Goal: Task Accomplishment & Management: Complete application form

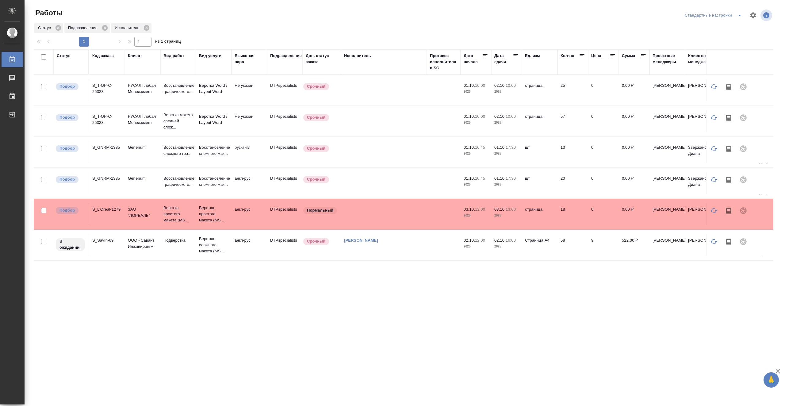
click at [392, 125] on td at bounding box center [384, 120] width 86 height 21
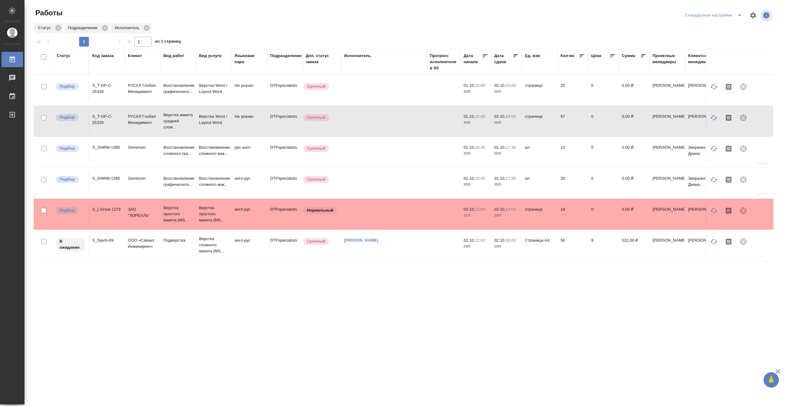
click at [392, 125] on td at bounding box center [384, 120] width 86 height 21
click at [392, 85] on td at bounding box center [384, 89] width 86 height 21
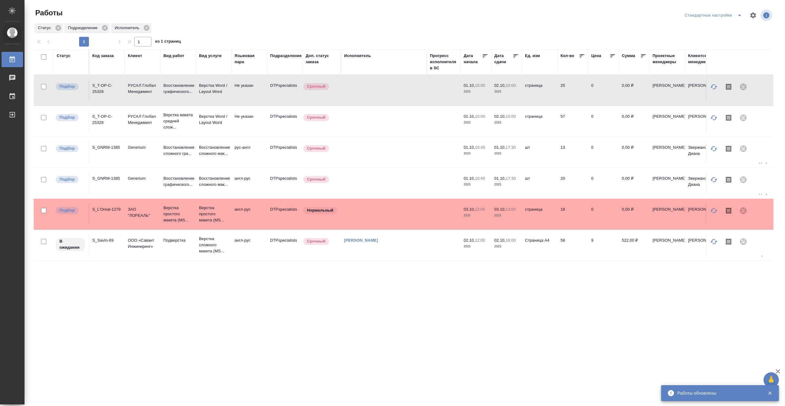
click at [392, 85] on td at bounding box center [384, 89] width 86 height 21
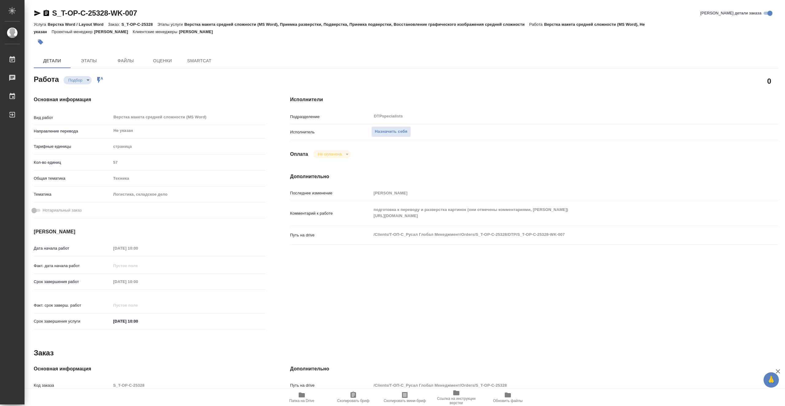
type textarea "x"
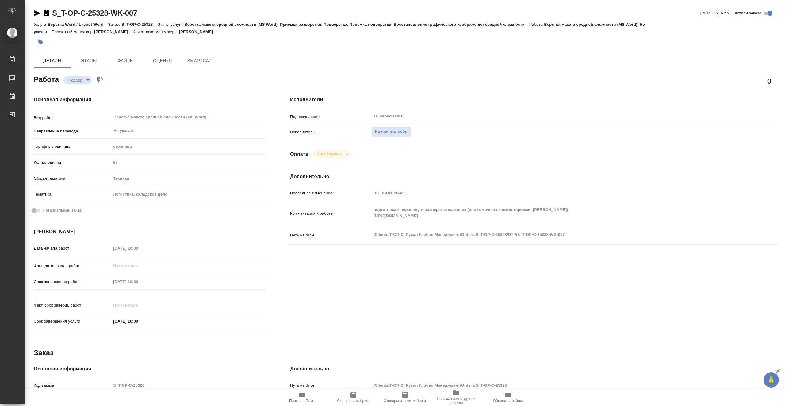
type textarea "x"
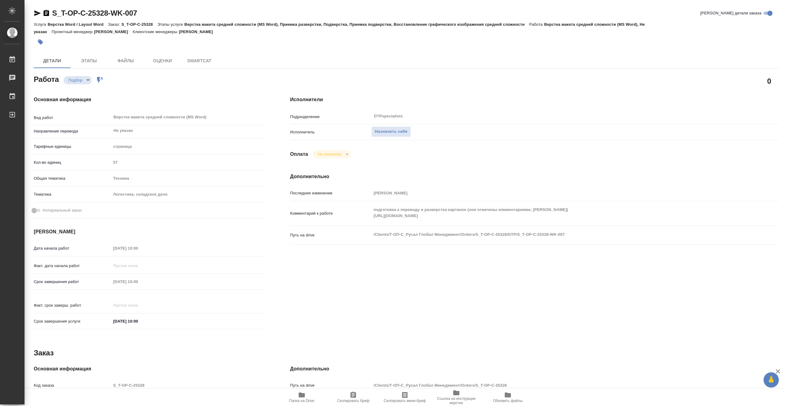
type textarea "x"
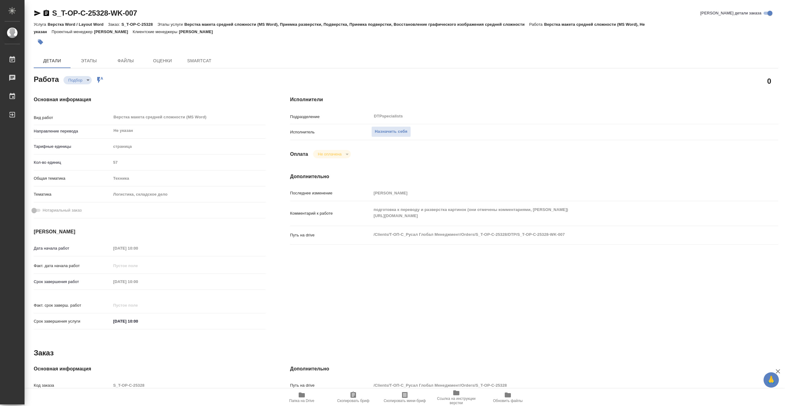
type textarea "x"
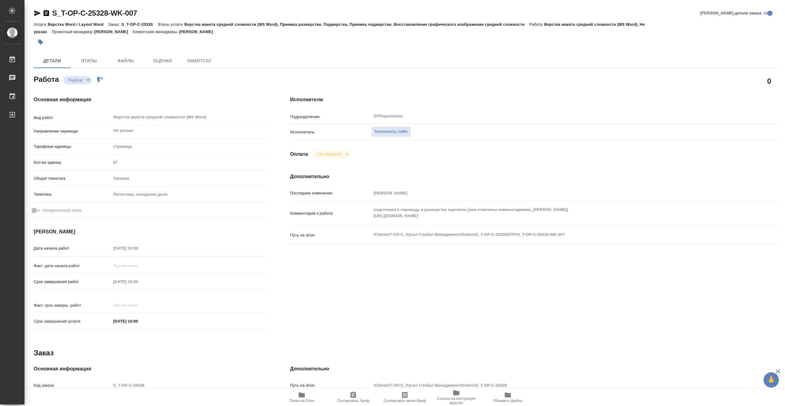
type textarea "x"
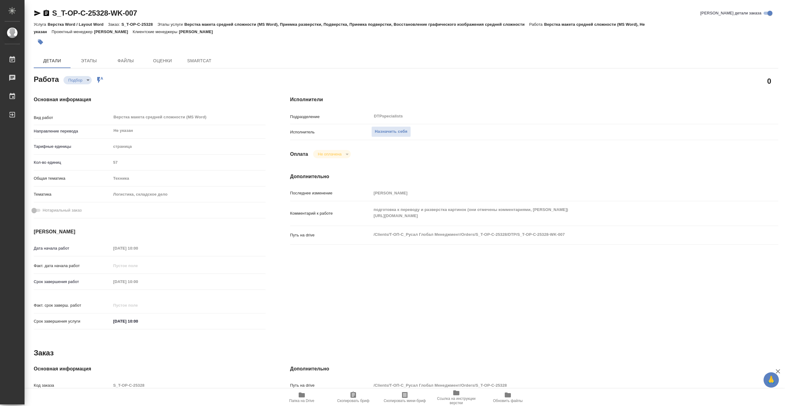
type textarea "x"
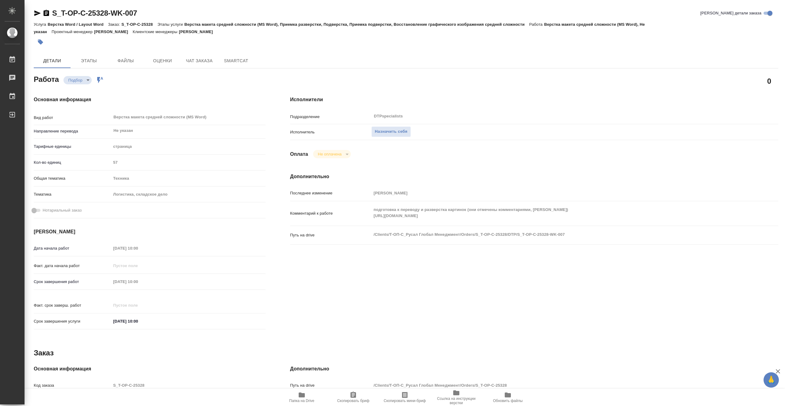
type textarea "x"
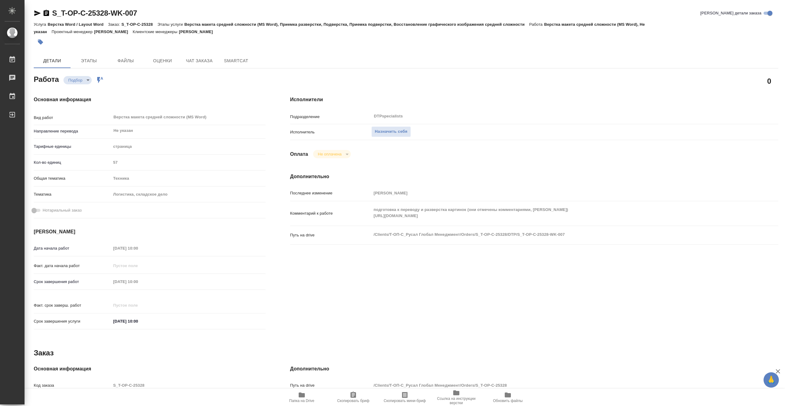
type textarea "x"
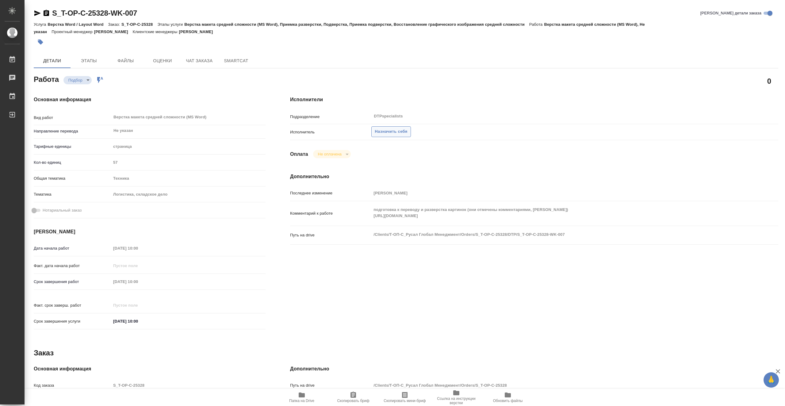
click at [395, 130] on span "Назначить себя" at bounding box center [391, 131] width 32 height 7
type textarea "x"
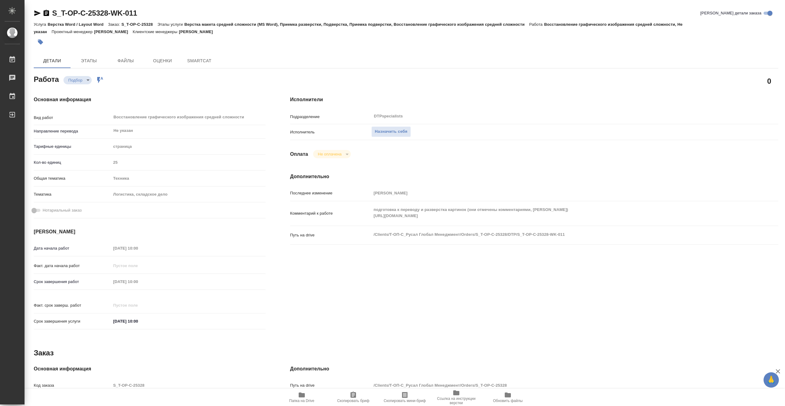
type textarea "x"
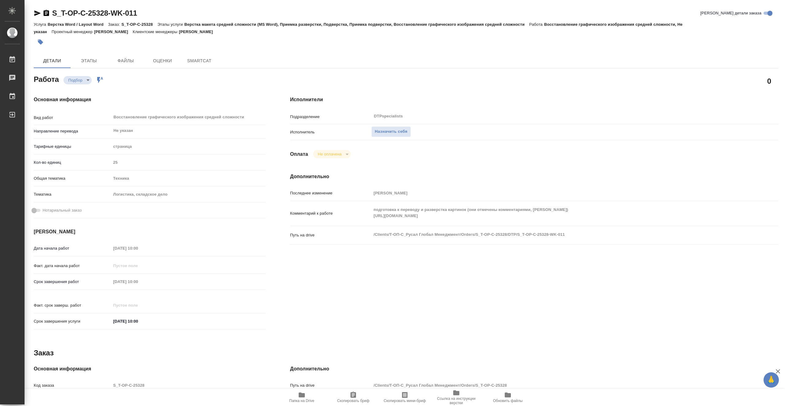
type textarea "x"
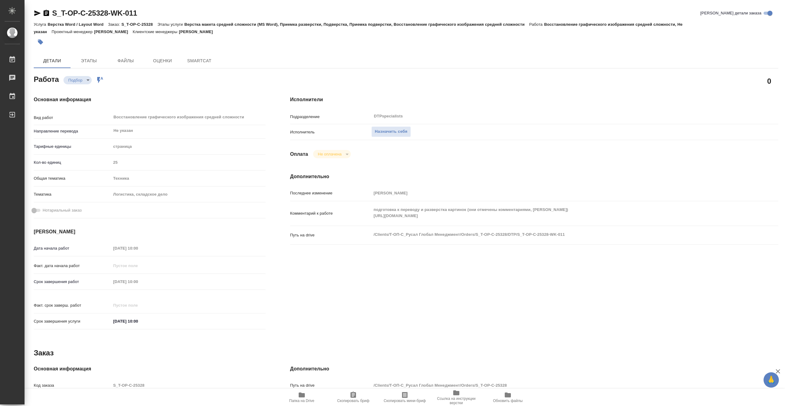
type textarea "x"
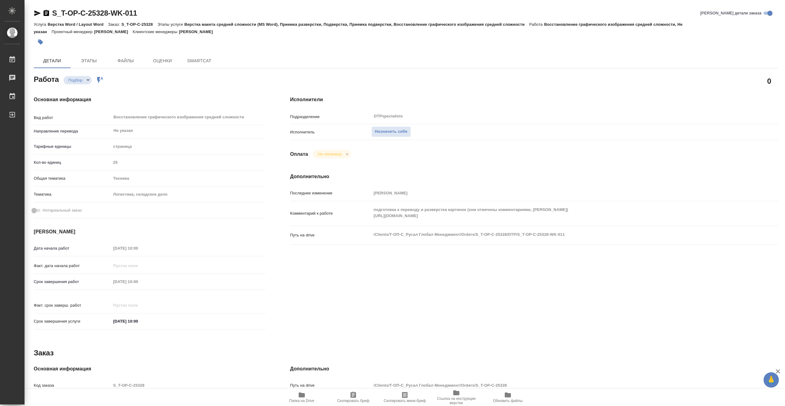
type textarea "x"
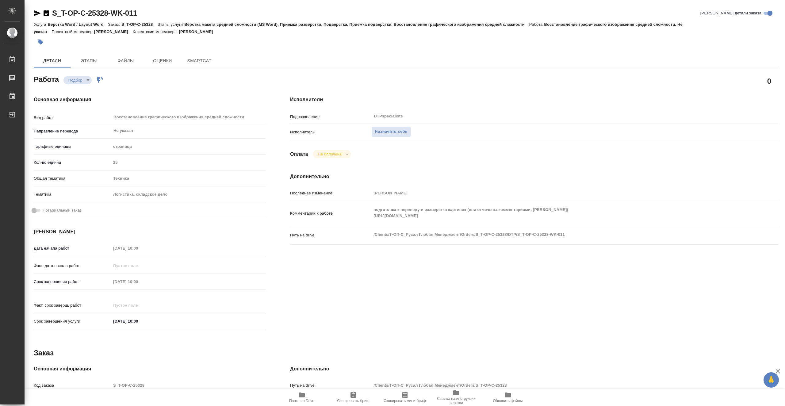
type textarea "x"
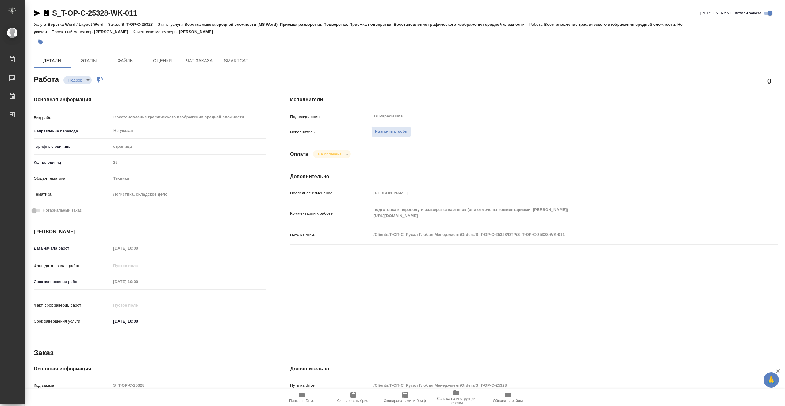
type textarea "x"
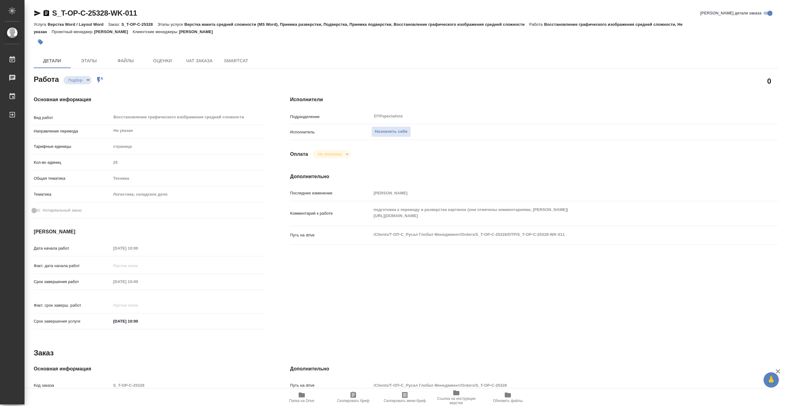
type textarea "x"
click at [393, 132] on span "Назначить себя" at bounding box center [391, 131] width 32 height 7
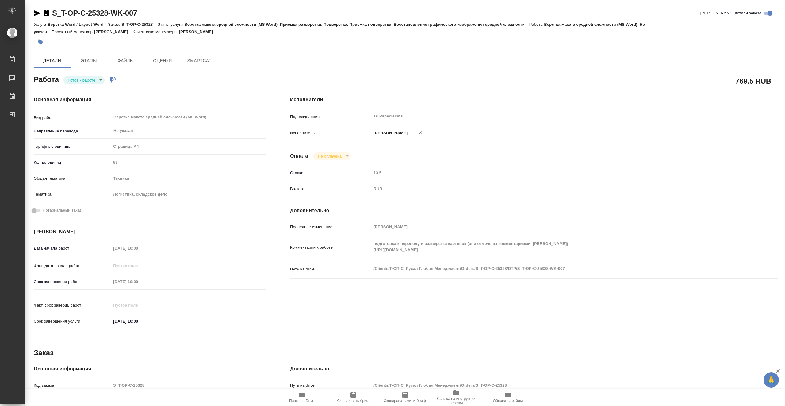
type textarea "x"
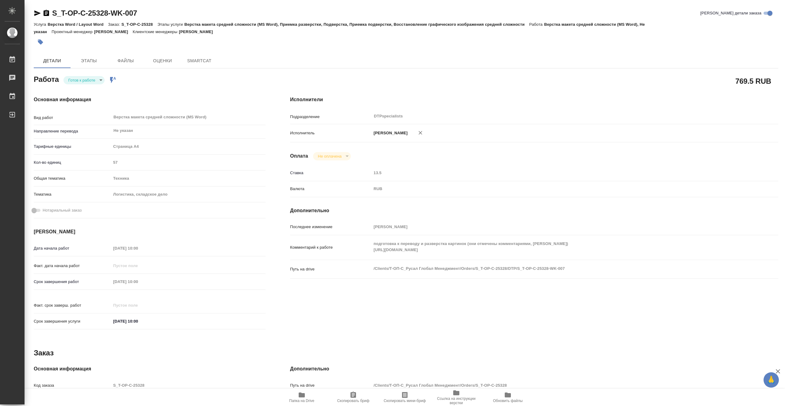
type textarea "x"
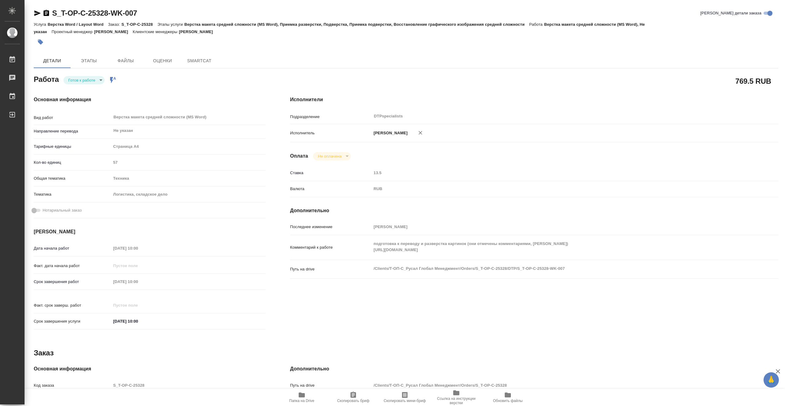
type textarea "x"
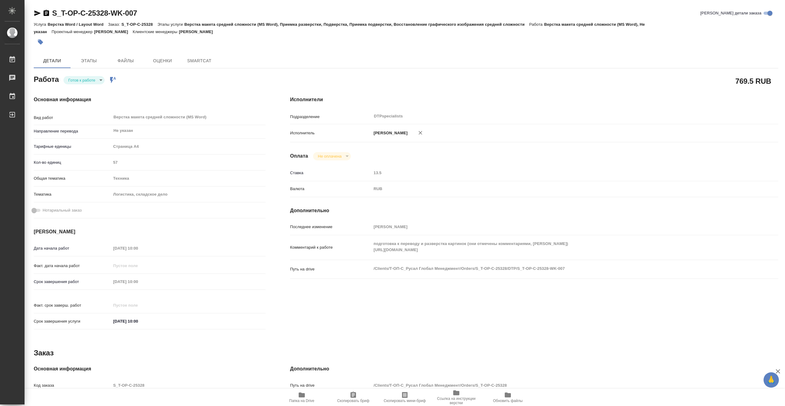
type textarea "x"
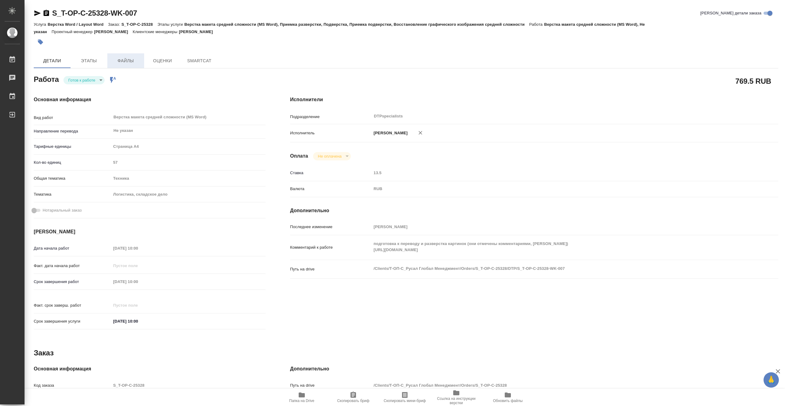
type textarea "x"
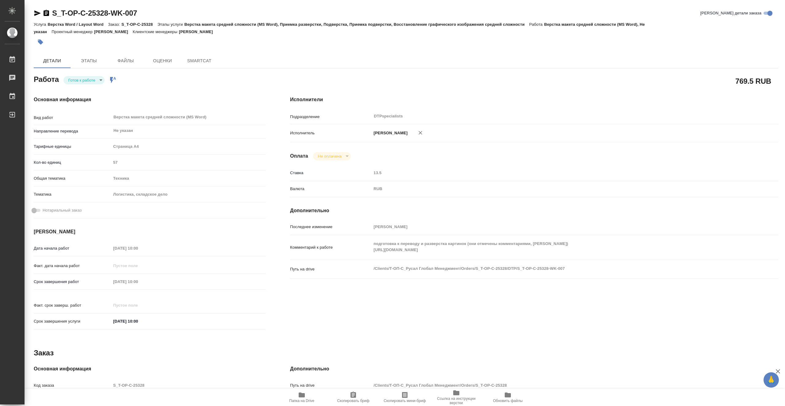
type textarea "x"
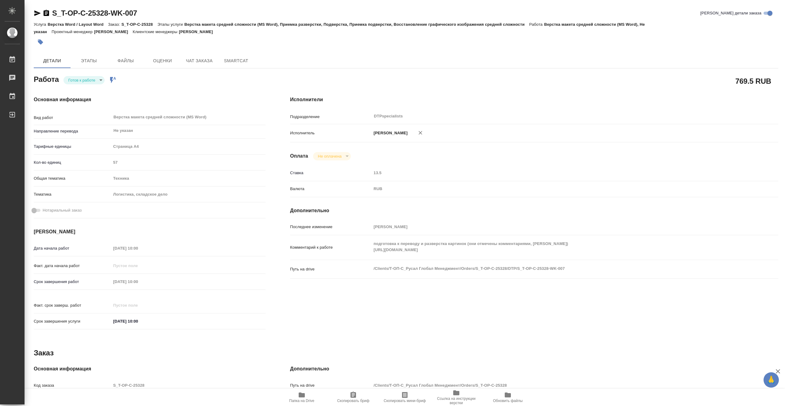
type textarea "x"
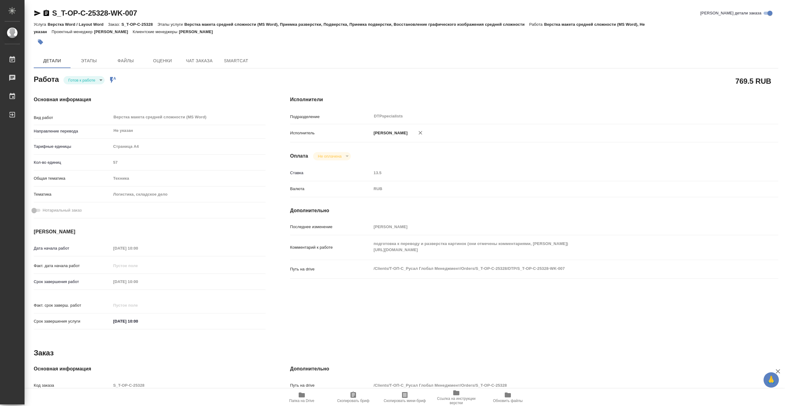
type textarea "x"
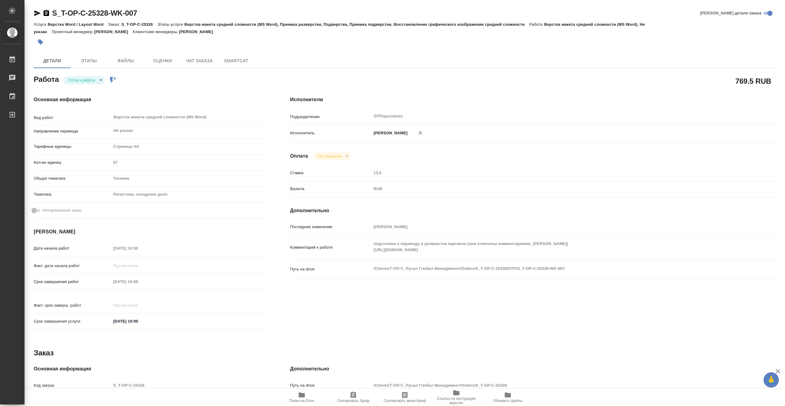
click at [84, 81] on body "🙏 .cls-1 fill:#fff; AWATERA Vasiutchenko Aleksandr Работы 0 Чаты График Выйти S…" at bounding box center [392, 203] width 785 height 406
click at [93, 79] on li "В работе" at bounding box center [83, 80] width 41 height 10
type textarea "x"
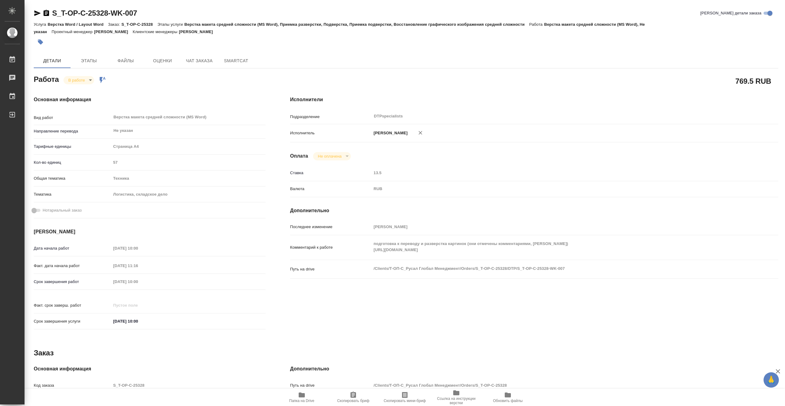
type textarea "x"
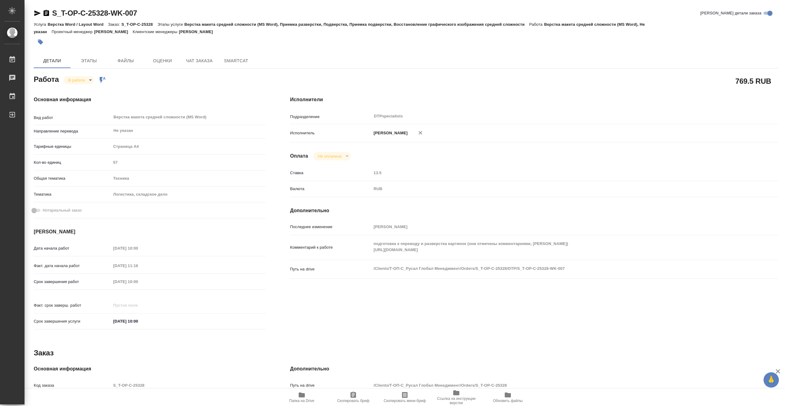
type textarea "x"
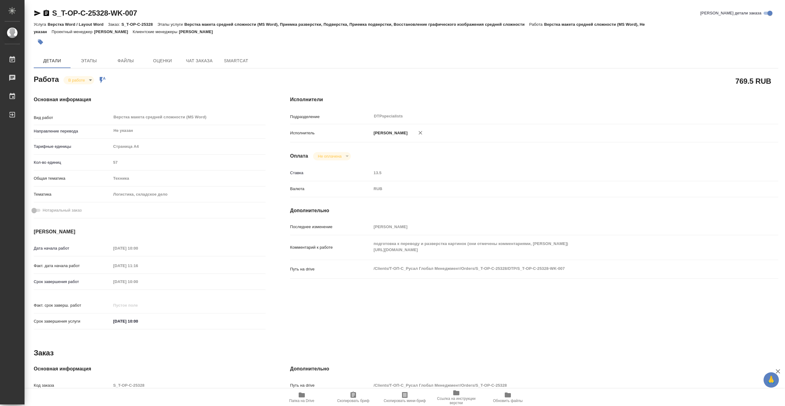
type textarea "x"
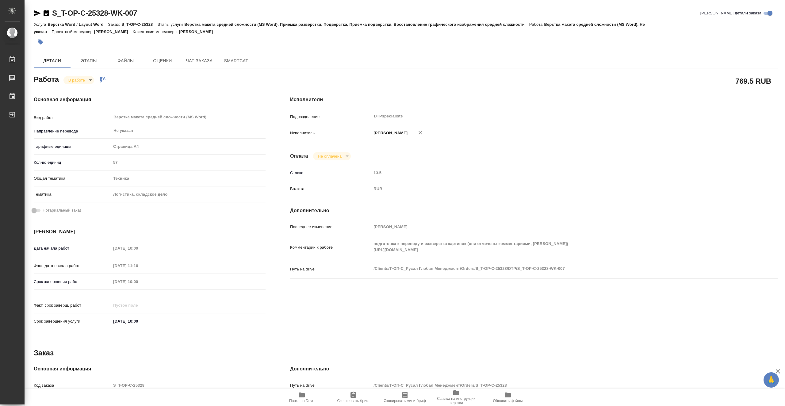
type textarea "x"
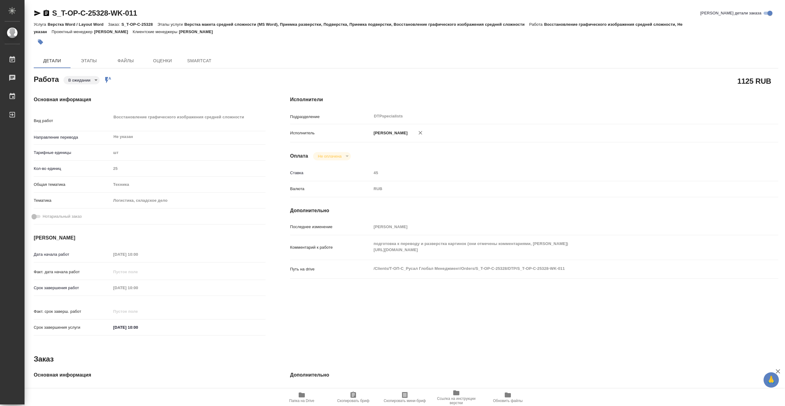
type textarea "x"
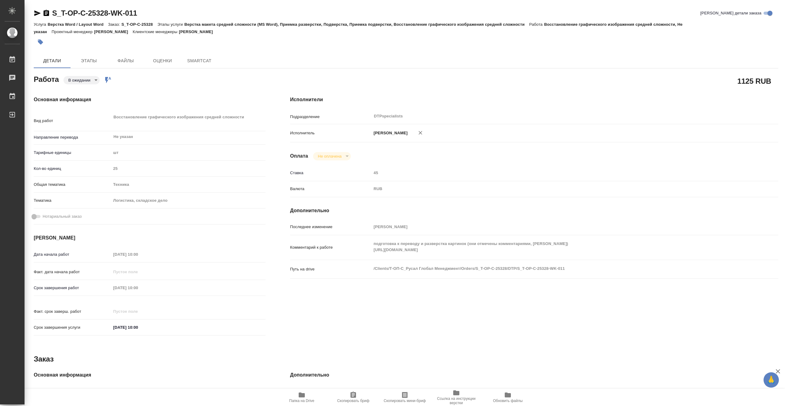
type textarea "x"
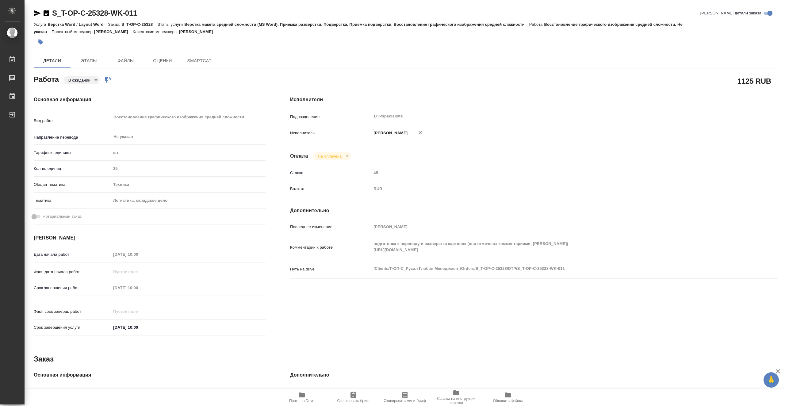
type textarea "x"
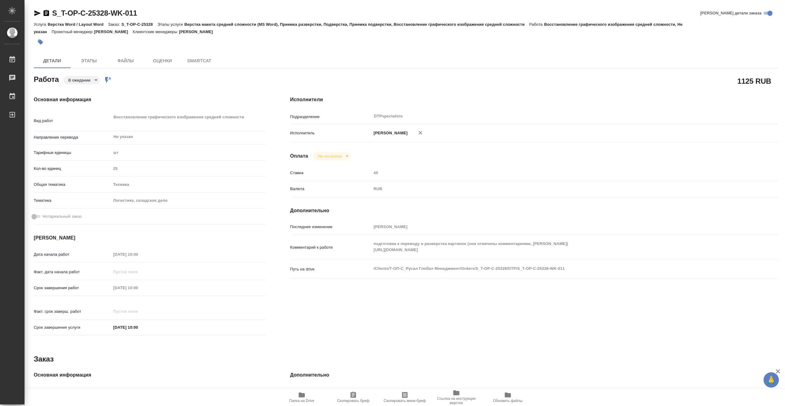
type textarea "x"
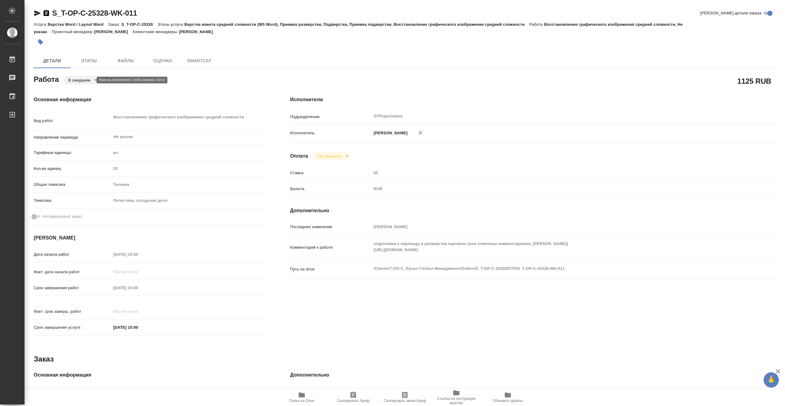
type textarea "x"
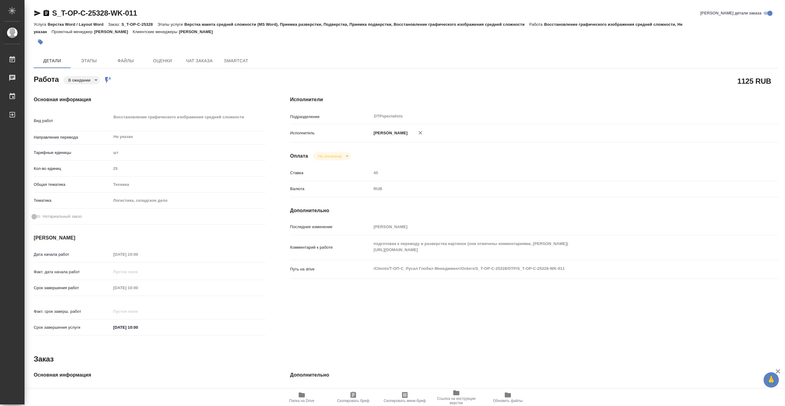
type textarea "x"
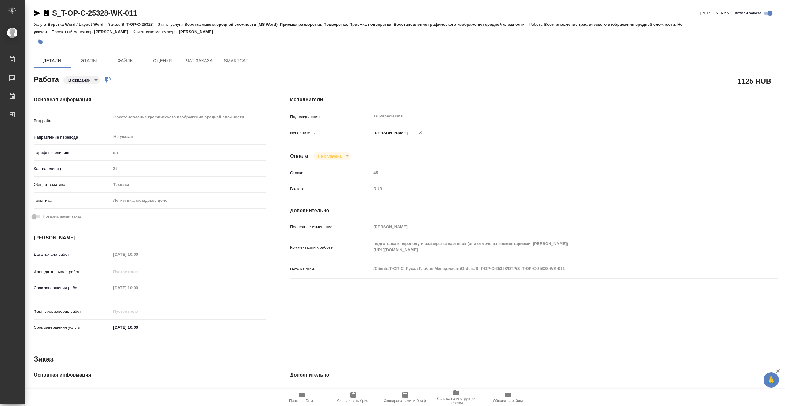
type textarea "x"
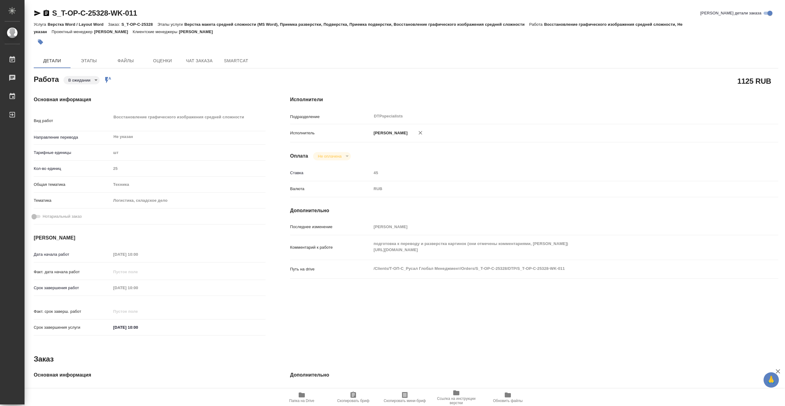
click at [85, 80] on body "🙏 .cls-1 fill:#fff; AWATERA Vasiutchenko Aleksandr Работы 0 Чаты График Выйти S…" at bounding box center [392, 203] width 785 height 406
click at [93, 80] on li "В работе" at bounding box center [83, 80] width 40 height 10
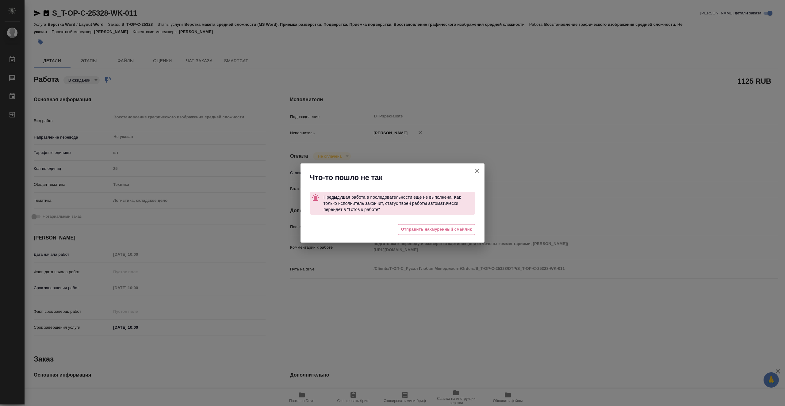
type textarea "x"
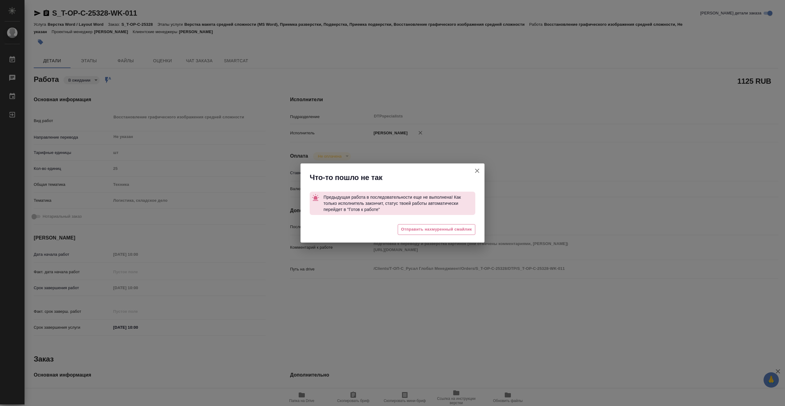
click at [478, 171] on icon "button" at bounding box center [476, 170] width 7 height 7
type textarea "x"
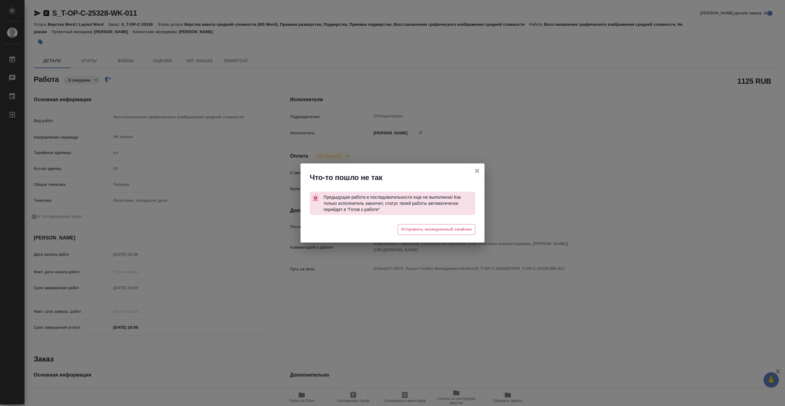
type textarea "x"
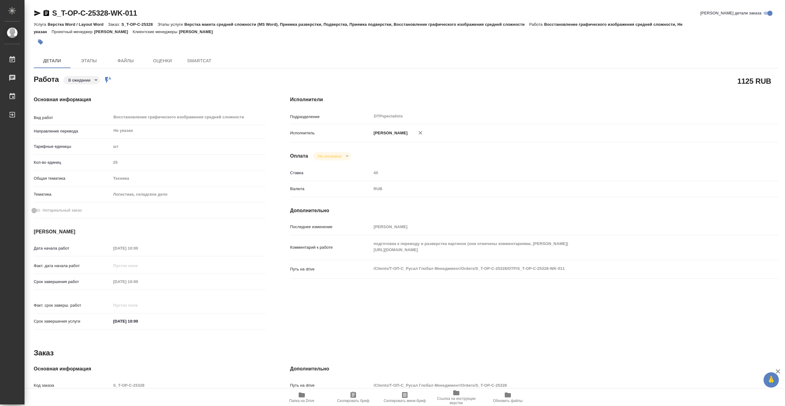
type textarea "x"
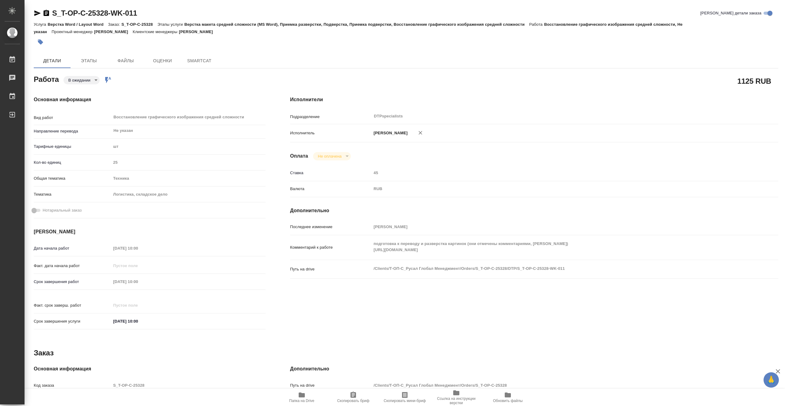
type textarea "x"
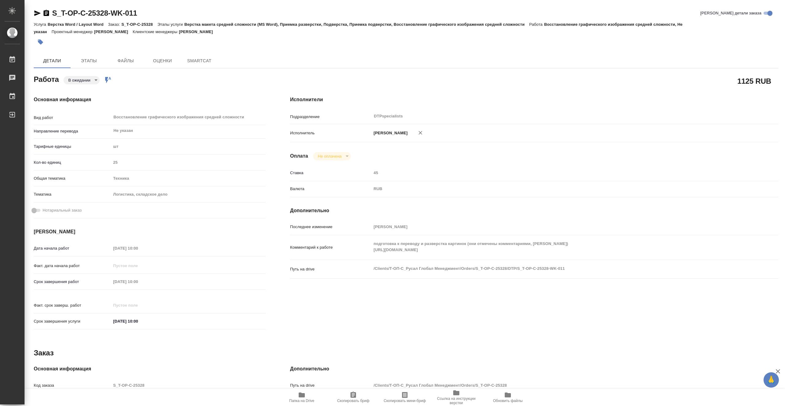
type textarea "x"
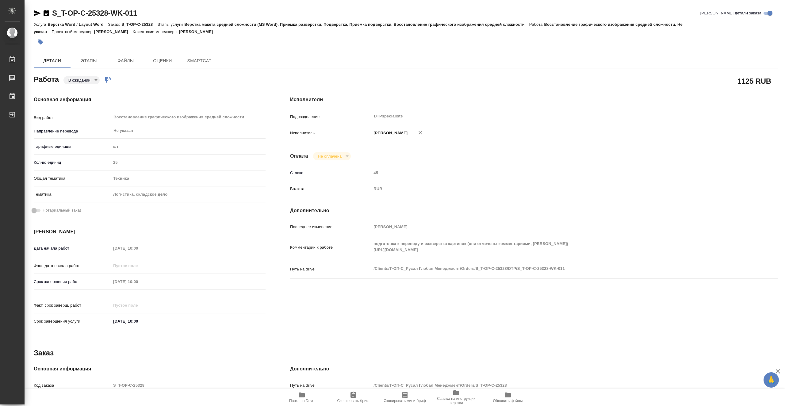
type textarea "x"
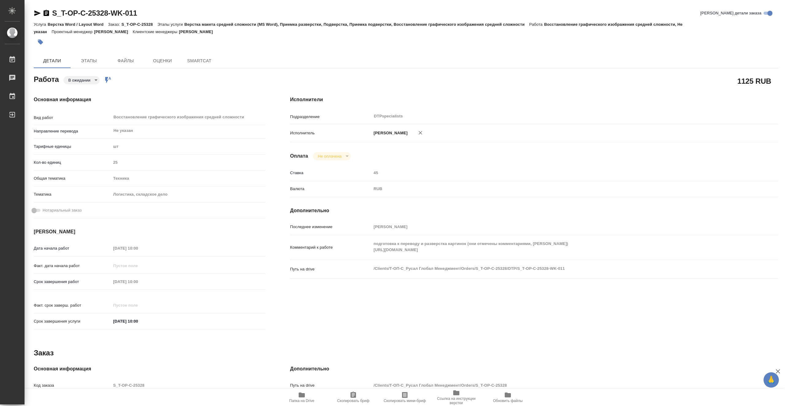
type textarea "x"
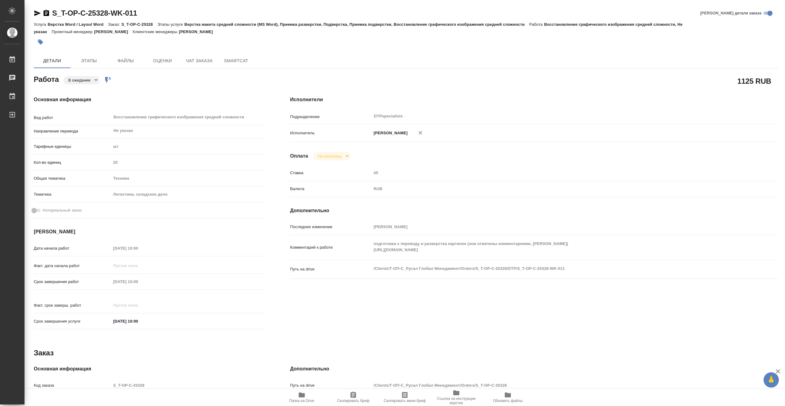
type textarea "x"
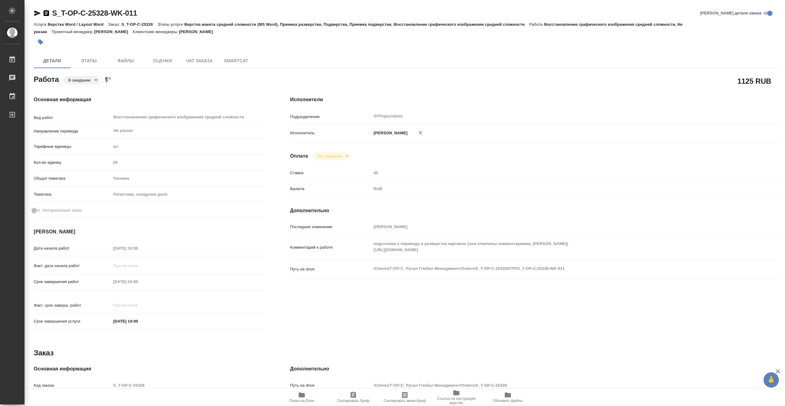
type textarea "x"
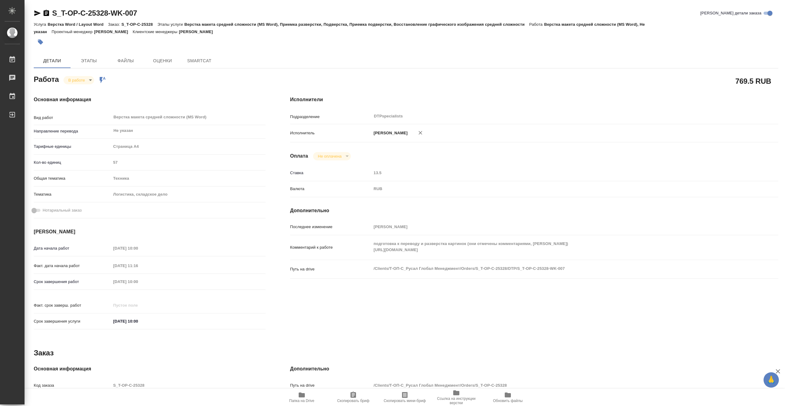
type textarea "x"
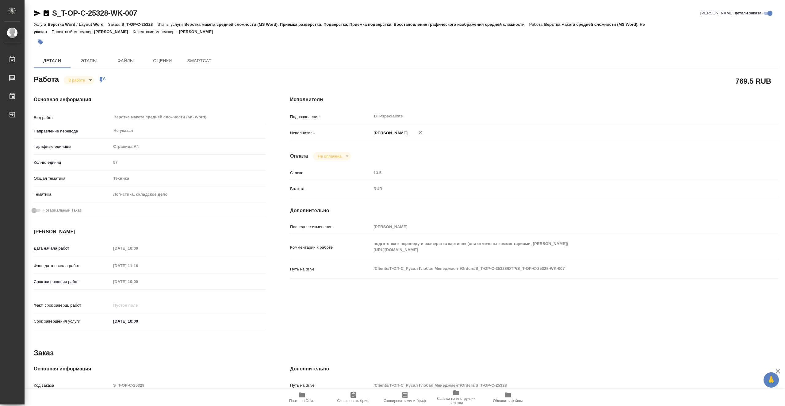
type textarea "x"
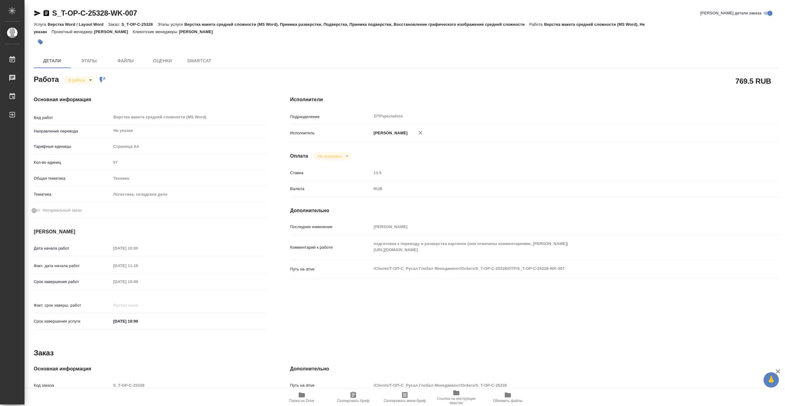
type textarea "x"
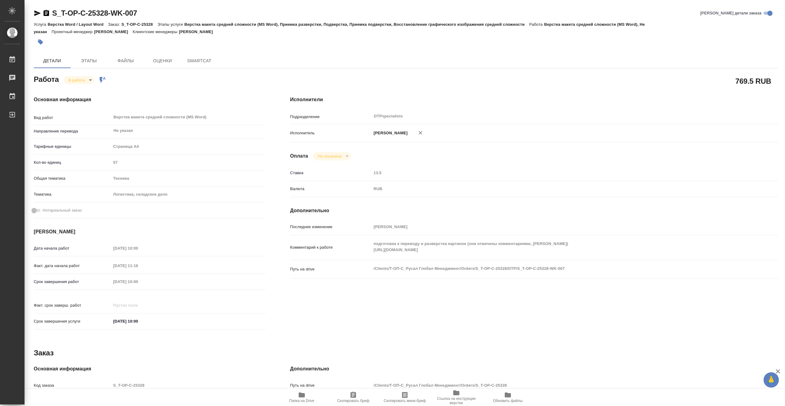
type textarea "x"
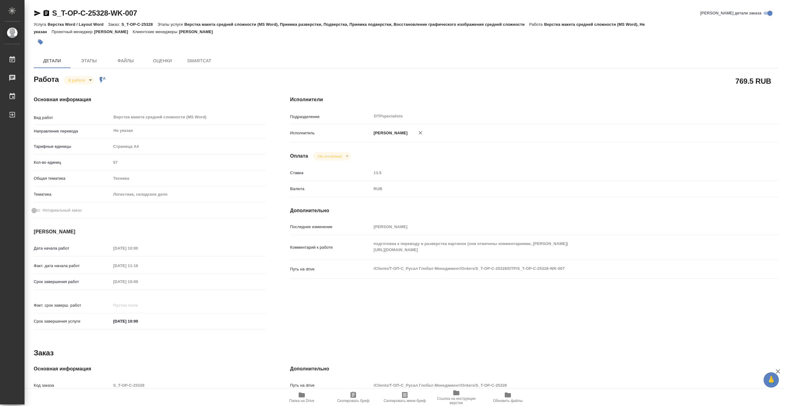
type textarea "x"
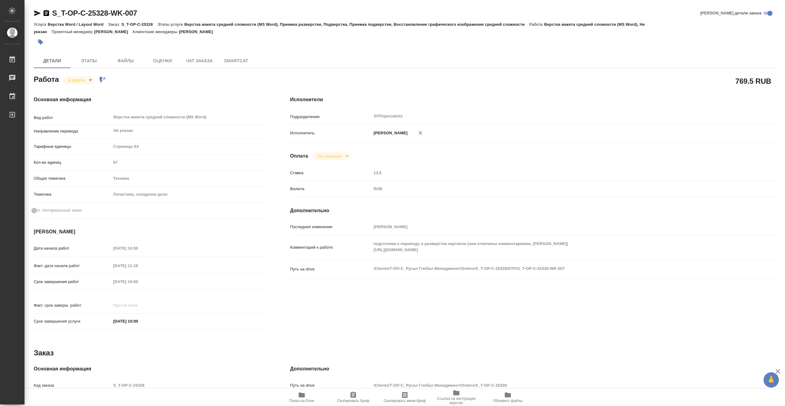
type textarea "x"
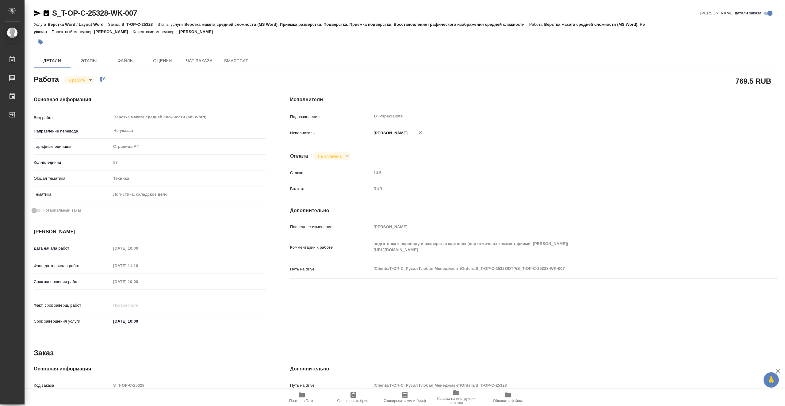
type textarea "x"
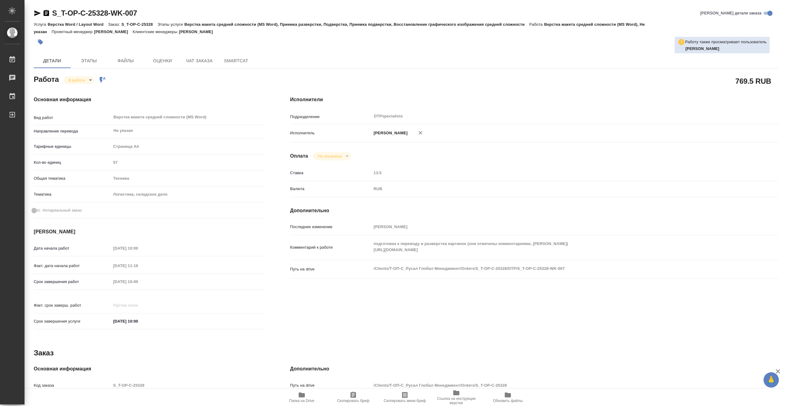
click at [39, 12] on icon "button" at bounding box center [37, 13] width 7 height 7
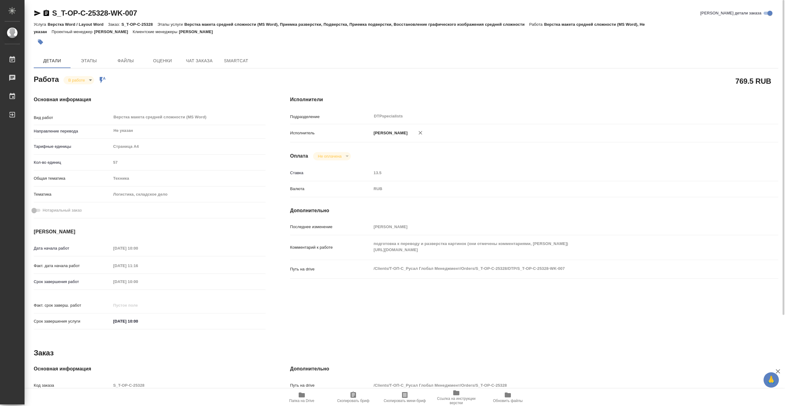
type textarea "x"
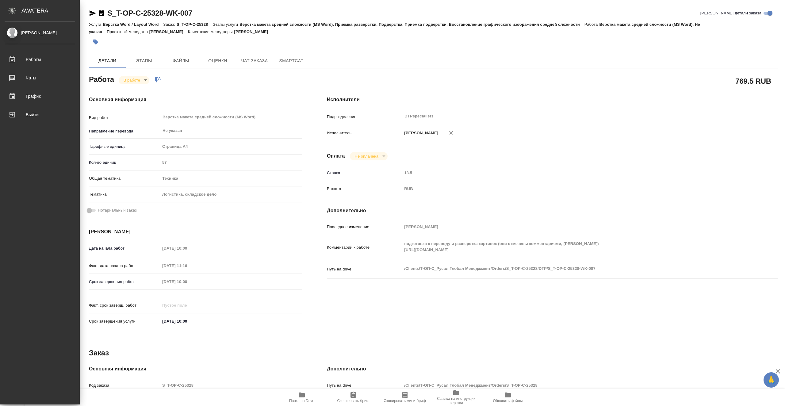
type textarea "x"
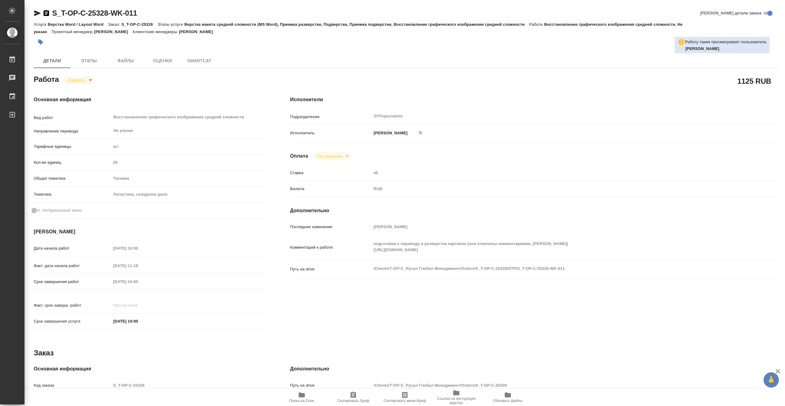
type textarea "x"
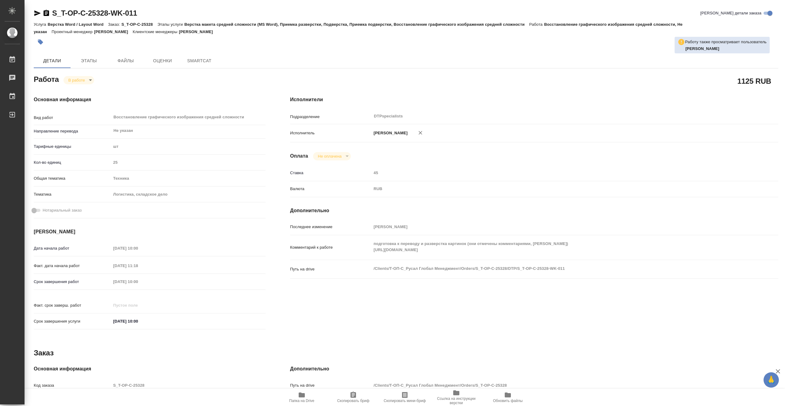
type textarea "x"
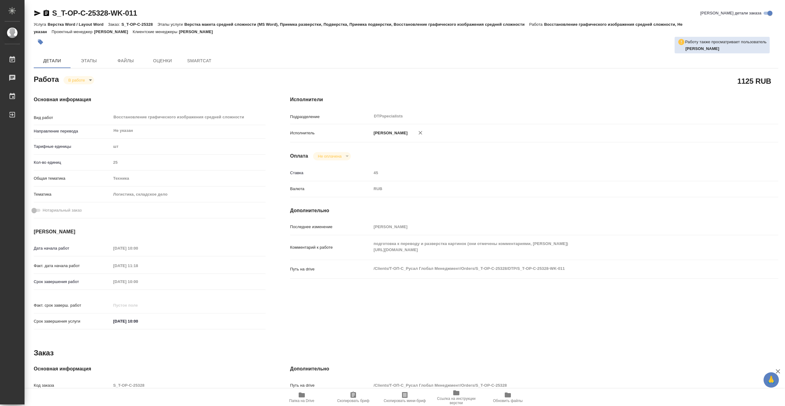
type textarea "x"
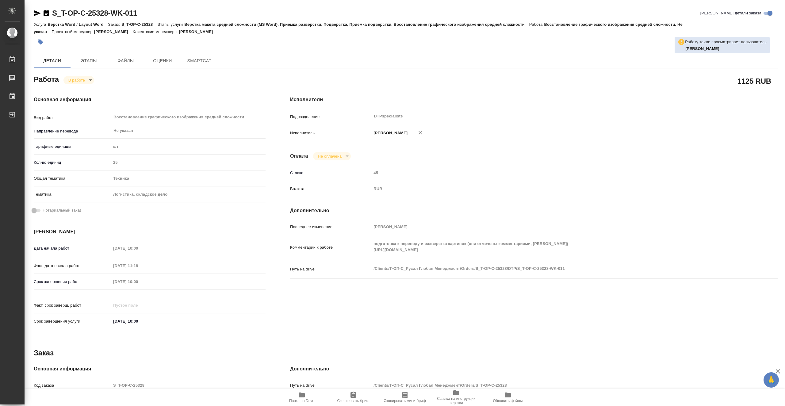
type textarea "x"
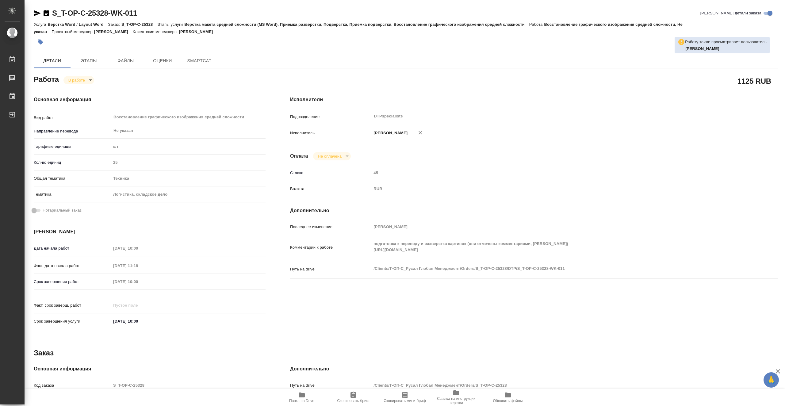
type textarea "x"
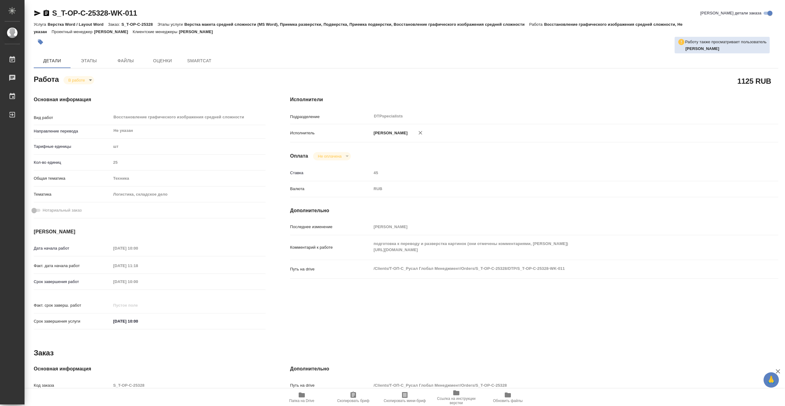
type textarea "x"
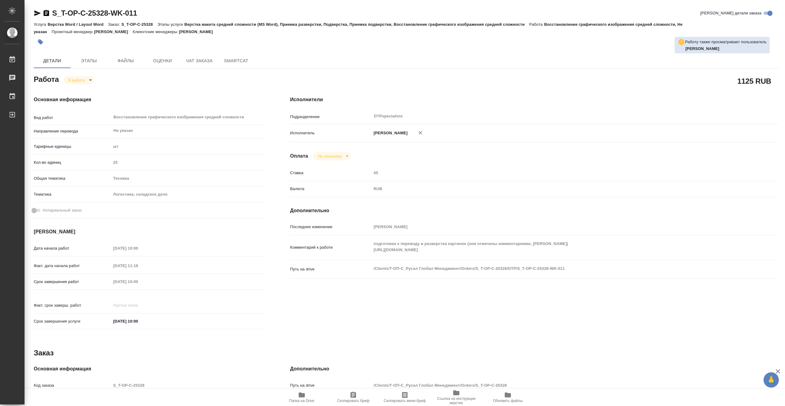
type textarea "x"
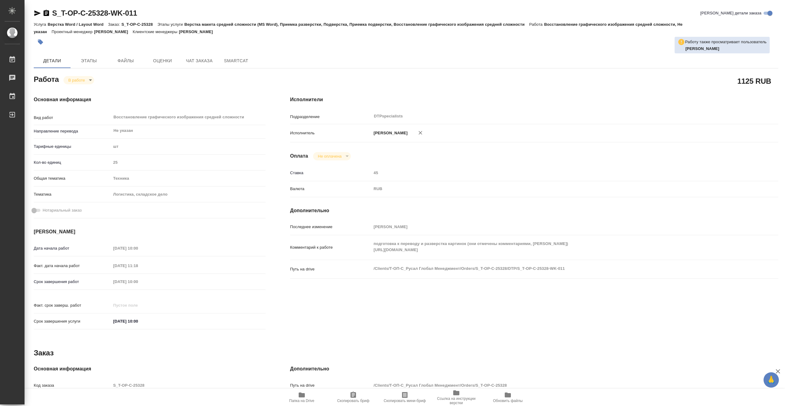
type textarea "x"
